Goal: Check status: Check status

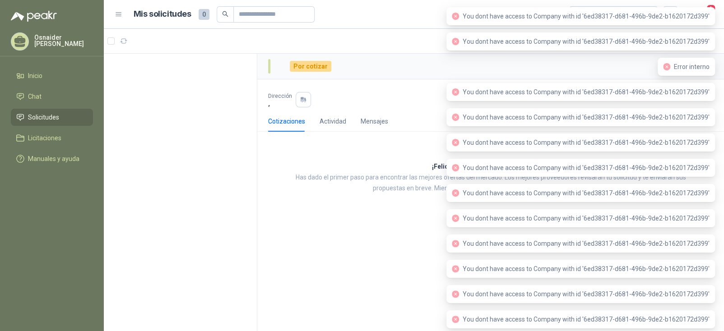
click at [82, 37] on p "Osnaider [PERSON_NAME]" at bounding box center [63, 40] width 59 height 13
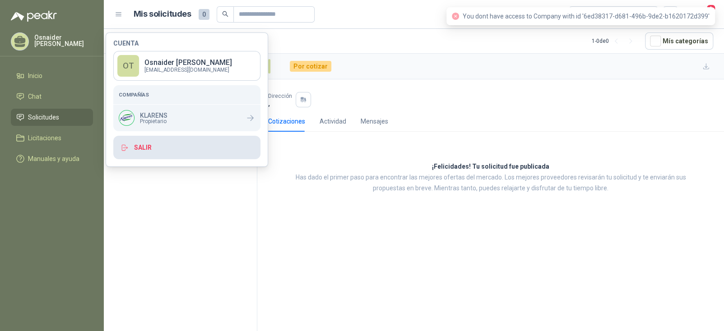
click at [139, 146] on button "Salir" at bounding box center [186, 147] width 147 height 23
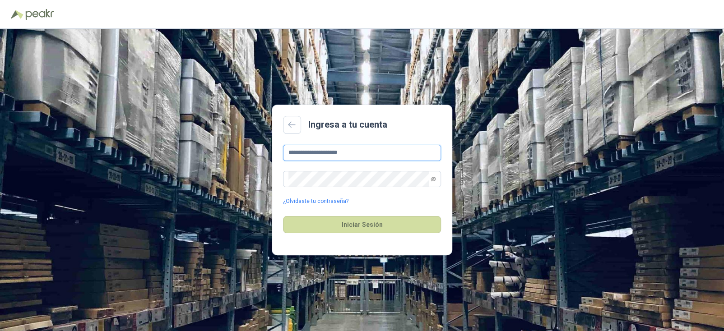
type input "**********"
